Goal: Transaction & Acquisition: Purchase product/service

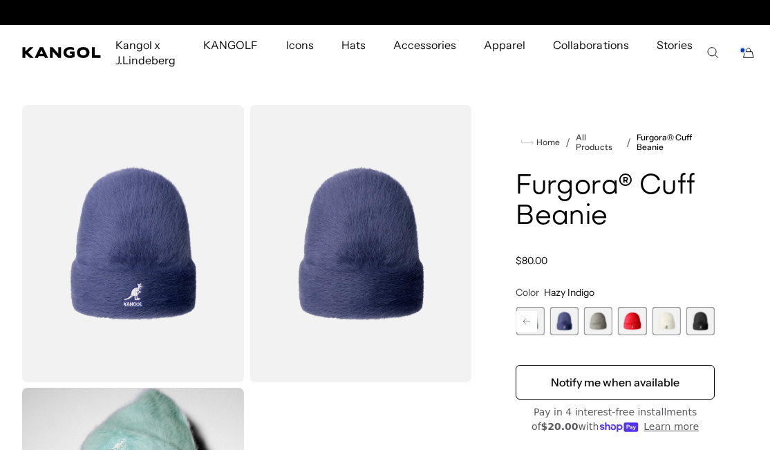
scroll to position [0, 285]
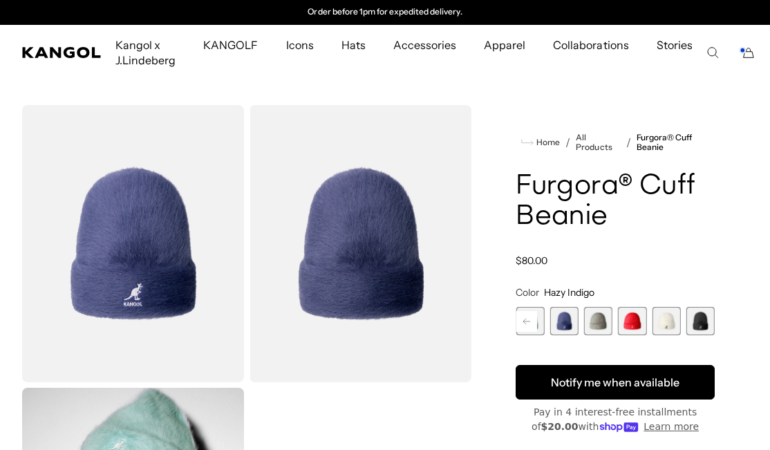
click at [625, 380] on button "Notify me when available" at bounding box center [614, 382] width 199 height 35
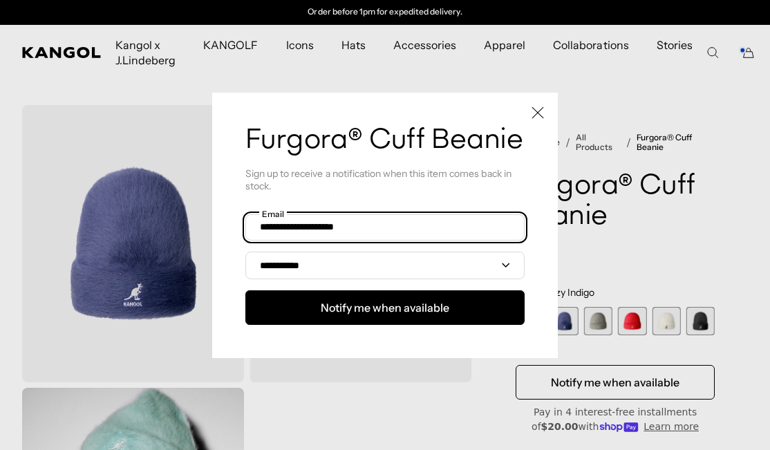
type input "**********"
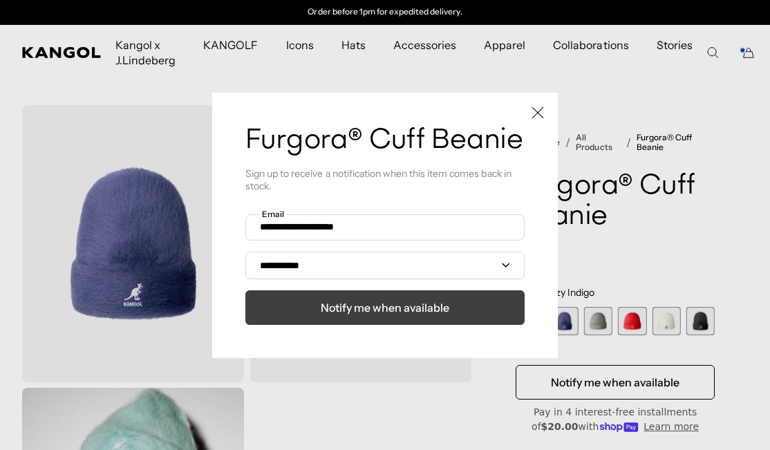
click at [325, 315] on span "Notify me when available" at bounding box center [385, 307] width 129 height 17
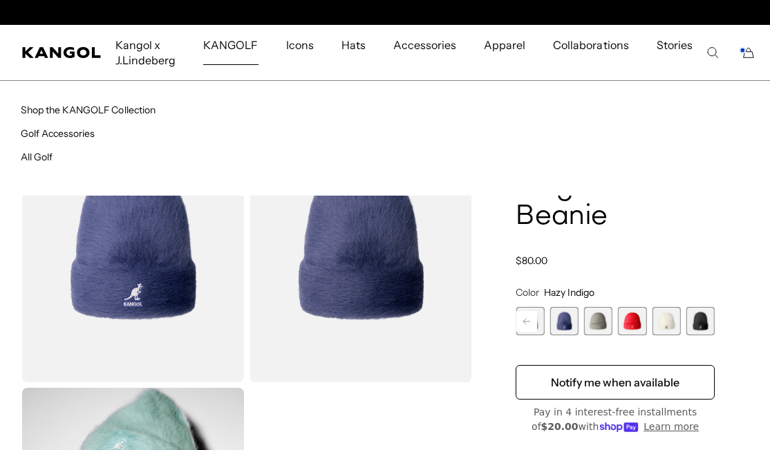
scroll to position [0, 0]
click at [218, 42] on span "KANGOLF" at bounding box center [230, 45] width 55 height 40
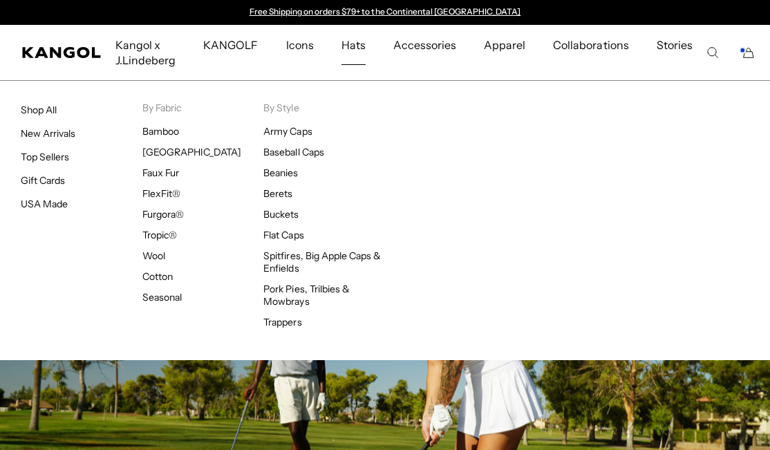
click at [352, 39] on span "Hats" at bounding box center [353, 45] width 24 height 40
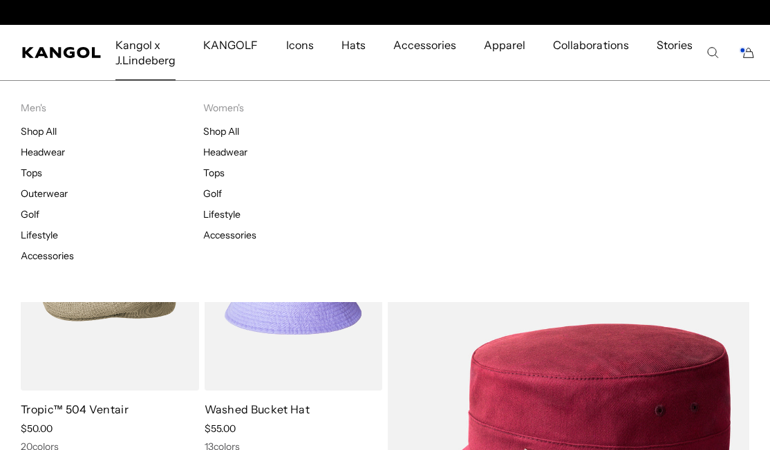
scroll to position [0, 285]
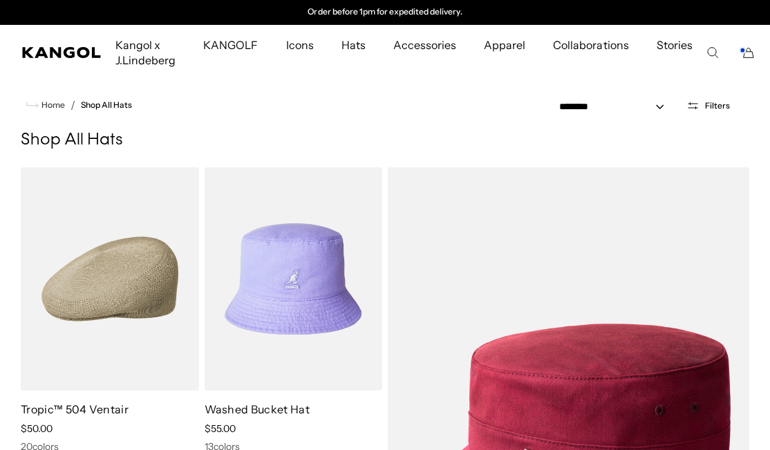
click at [702, 102] on button "Filters" at bounding box center [708, 106] width 60 height 12
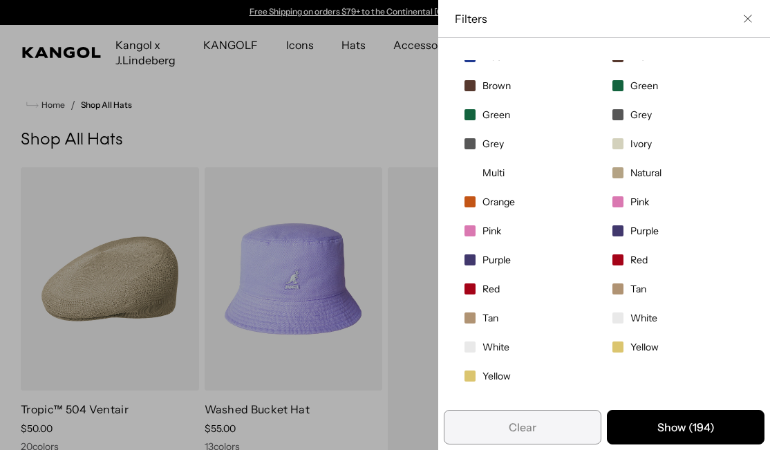
scroll to position [247, 0]
click at [393, 59] on div "Close filters list" at bounding box center [385, 225] width 770 height 450
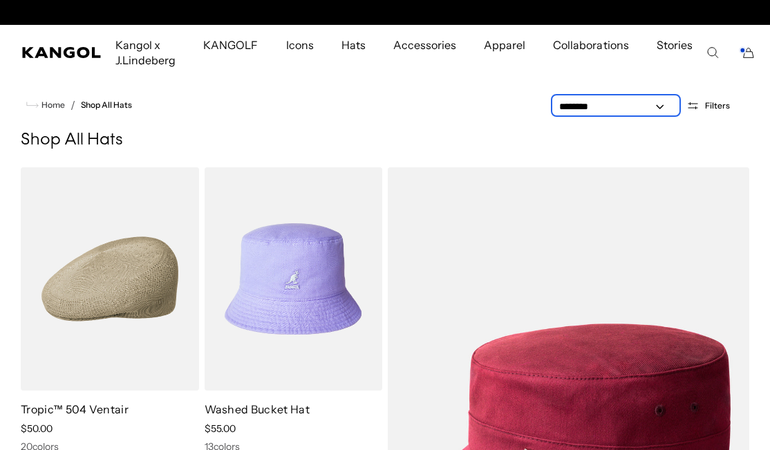
scroll to position [0, 0]
select select "*****"
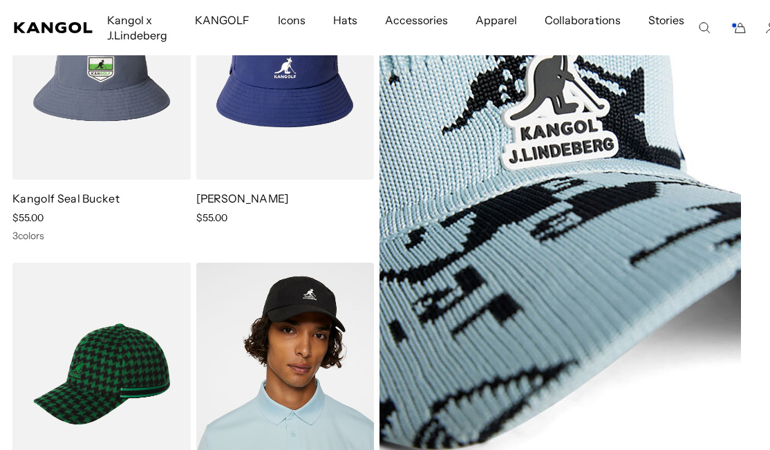
scroll to position [7764, 8]
